Goal: Find specific page/section: Find specific page/section

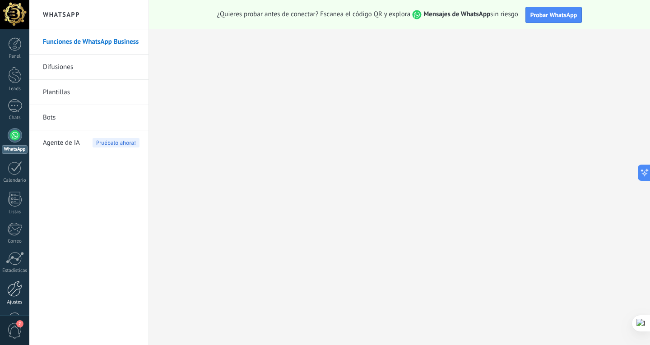
drag, startPoint x: 0, startPoint y: 0, endPoint x: 16, endPoint y: 288, distance: 288.1
click at [16, 288] on div at bounding box center [14, 289] width 15 height 16
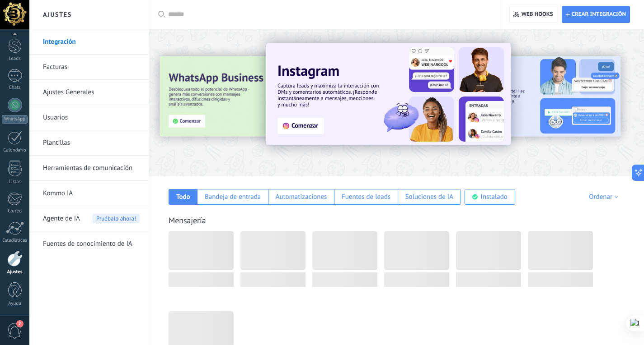
click at [14, 331] on span "2" at bounding box center [14, 331] width 15 height 16
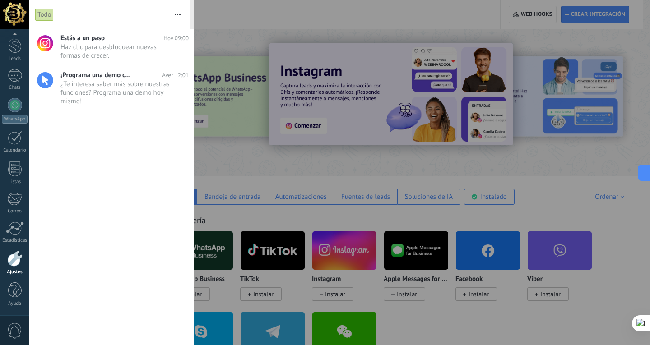
click at [260, 23] on div at bounding box center [325, 172] width 650 height 345
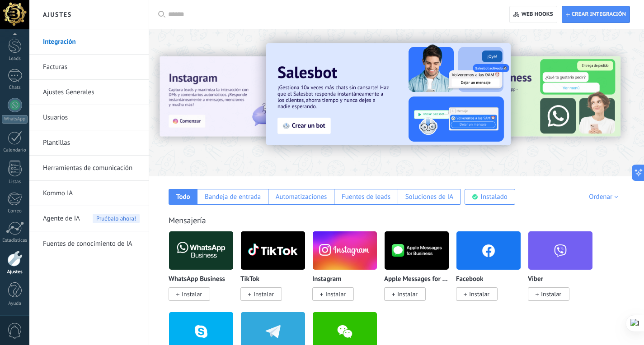
click at [194, 14] on input "text" at bounding box center [328, 14] width 320 height 9
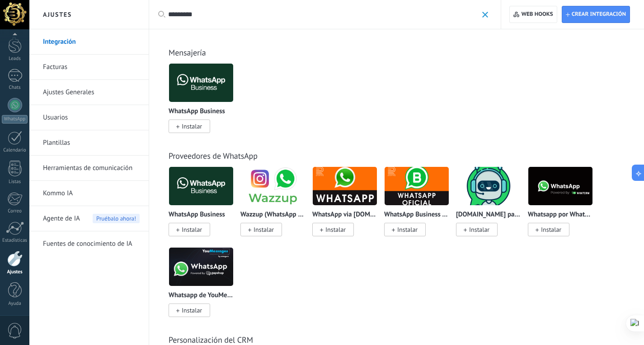
type input "********"
